Goal: Answer question/provide support

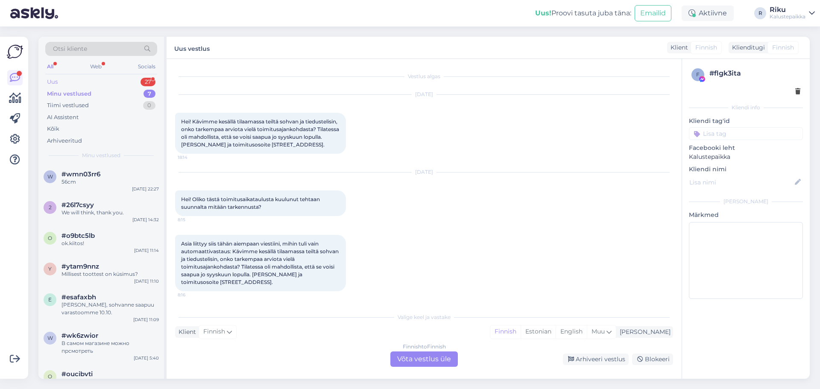
scroll to position [168, 0]
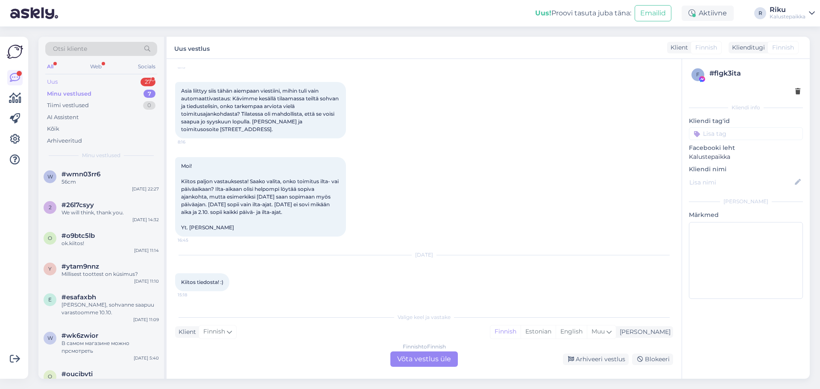
click at [117, 79] on div "Uus 27" at bounding box center [101, 82] width 112 height 12
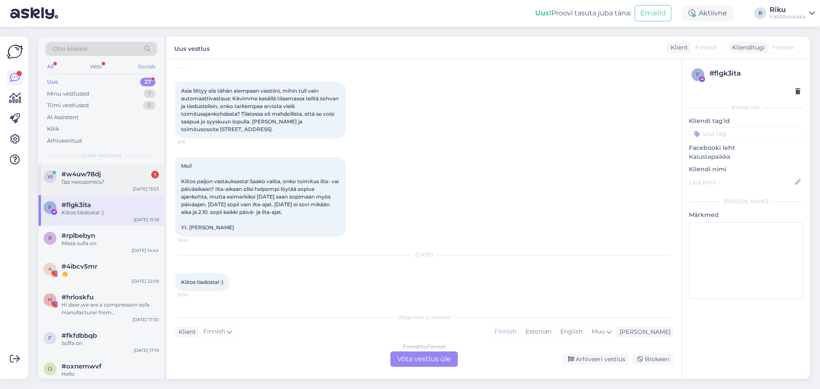
click at [115, 180] on div "Где находитесь?" at bounding box center [110, 182] width 97 height 8
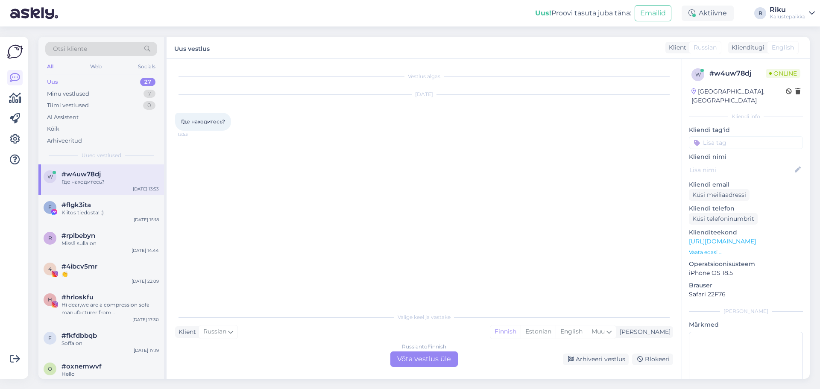
click at [423, 357] on div "Russian to Finnish Võta vestlus üle" at bounding box center [424, 359] width 68 height 15
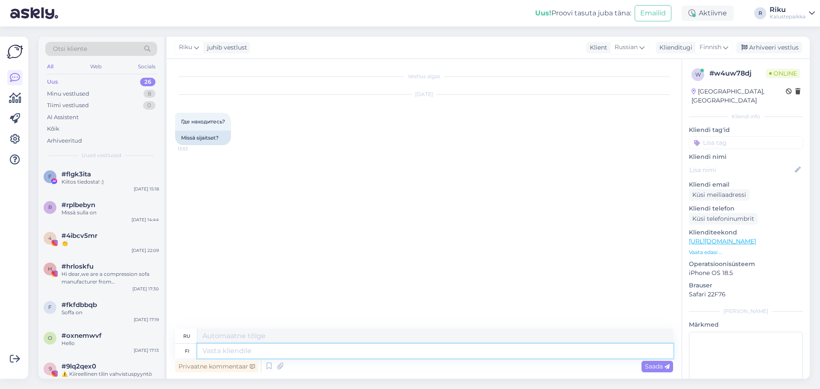
click at [232, 353] on textarea at bounding box center [435, 351] width 476 height 15
type textarea "kauppakeskus"
type textarea "коммерческий центр"
type textarea "kauppakeskus viisari"
type textarea "торговый центр вайсари"
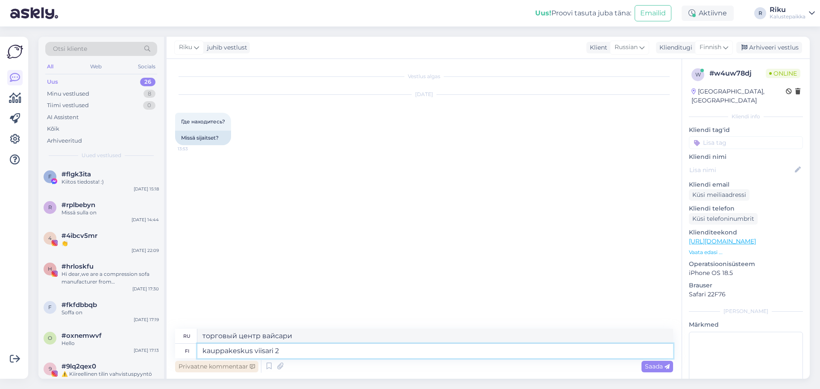
type textarea "kauppakeskus viisari 2 k"
type textarea "торговый центр виисари 2"
type textarea "kauppakeskus viisari 2 krs."
type textarea "Торговый центр [GEOGRAPHIC_DATA] 2 этаж."
type textarea "kauppakeskus viisari 2 krs. -"
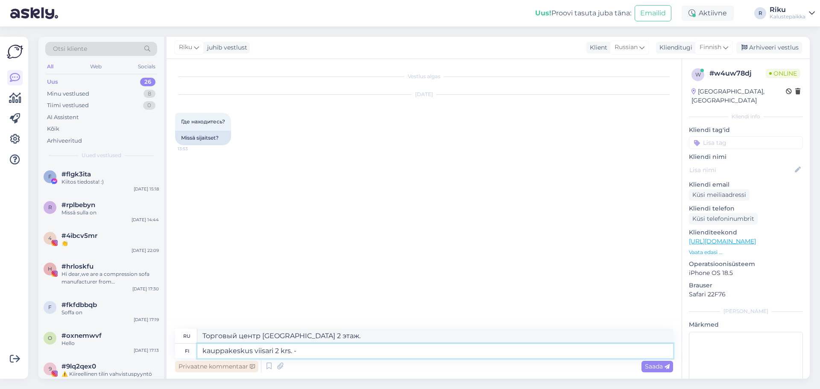
type textarea "торговый центр viisari 2-й этаж -"
type textarea "kauppakeskus viisari 2 krs. - [STREET_ADDRESS]"
type textarea "Торговый центр [GEOGRAPHIC_DATA], 2-й этаж - Martinkyläntie"
type textarea "kauppakeskus viisari 2 krs. - [STREET_ADDRESS],"
type textarea "торговый центр viisari, 2 этаж – [STREET_ADDRESS],"
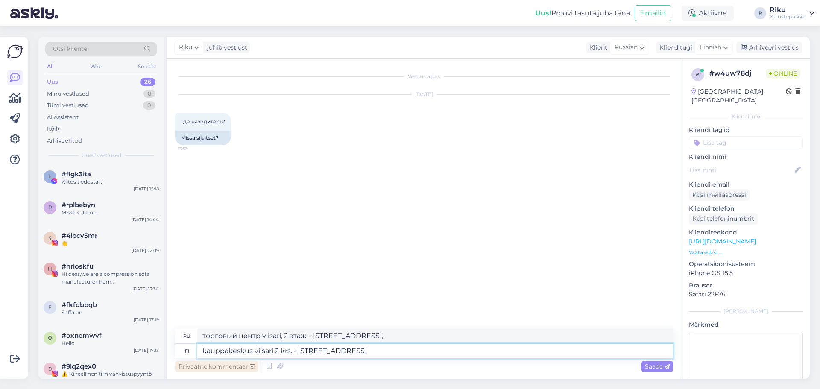
type textarea "kauppakeskus viisari 2 krs. - [STREET_ADDRESS], [GEOGRAPHIC_DATA]"
type textarea "Торговый центр [GEOGRAPHIC_DATA], 2-й этаж - [STREET_ADDRESS]"
type textarea "kauppakeskus viisari 2 krs. - [STREET_ADDRESS], [GEOGRAPHIC_DATA]"
click at [662, 369] on span "Saada" at bounding box center [657, 367] width 25 height 8
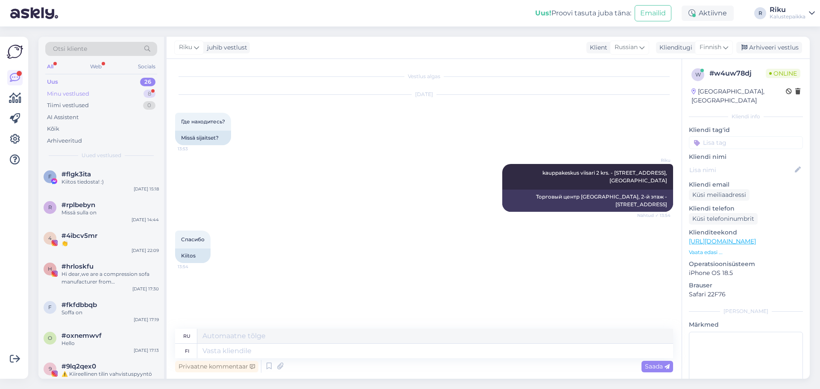
click at [132, 91] on div "Minu vestlused 8" at bounding box center [101, 94] width 112 height 12
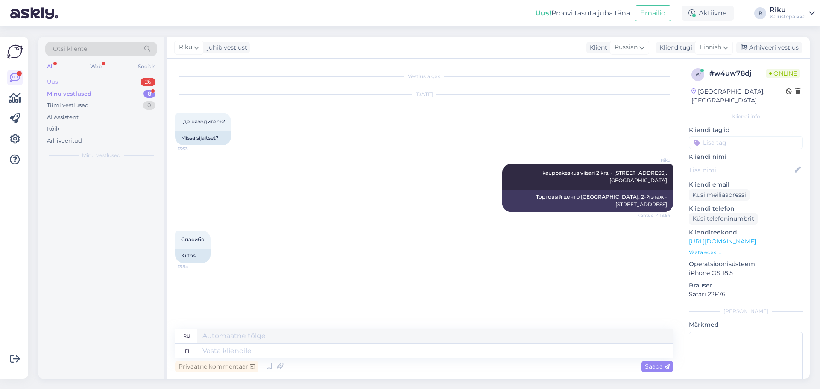
click at [131, 79] on div "Uus 26" at bounding box center [101, 82] width 112 height 12
